Goal: Navigation & Orientation: Find specific page/section

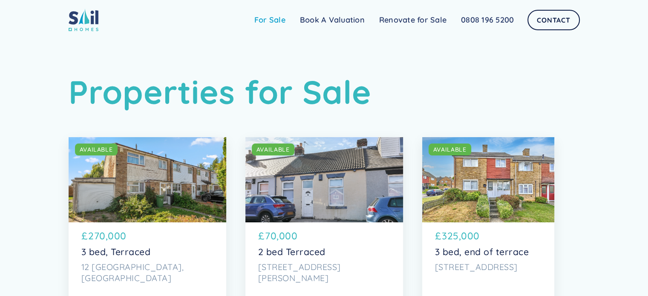
click at [269, 22] on link "For Sale" at bounding box center [270, 19] width 46 height 17
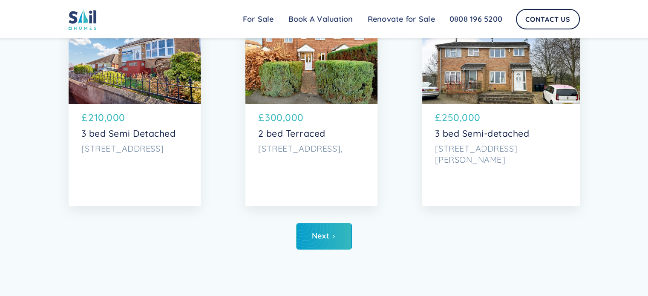
scroll to position [3321, 0]
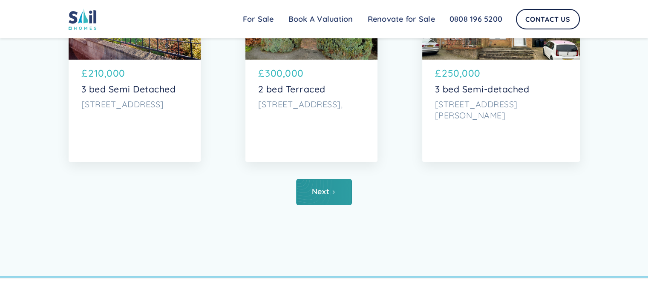
click at [335, 192] on icon "Next Page" at bounding box center [333, 191] width 5 height 5
